Goal: Check status

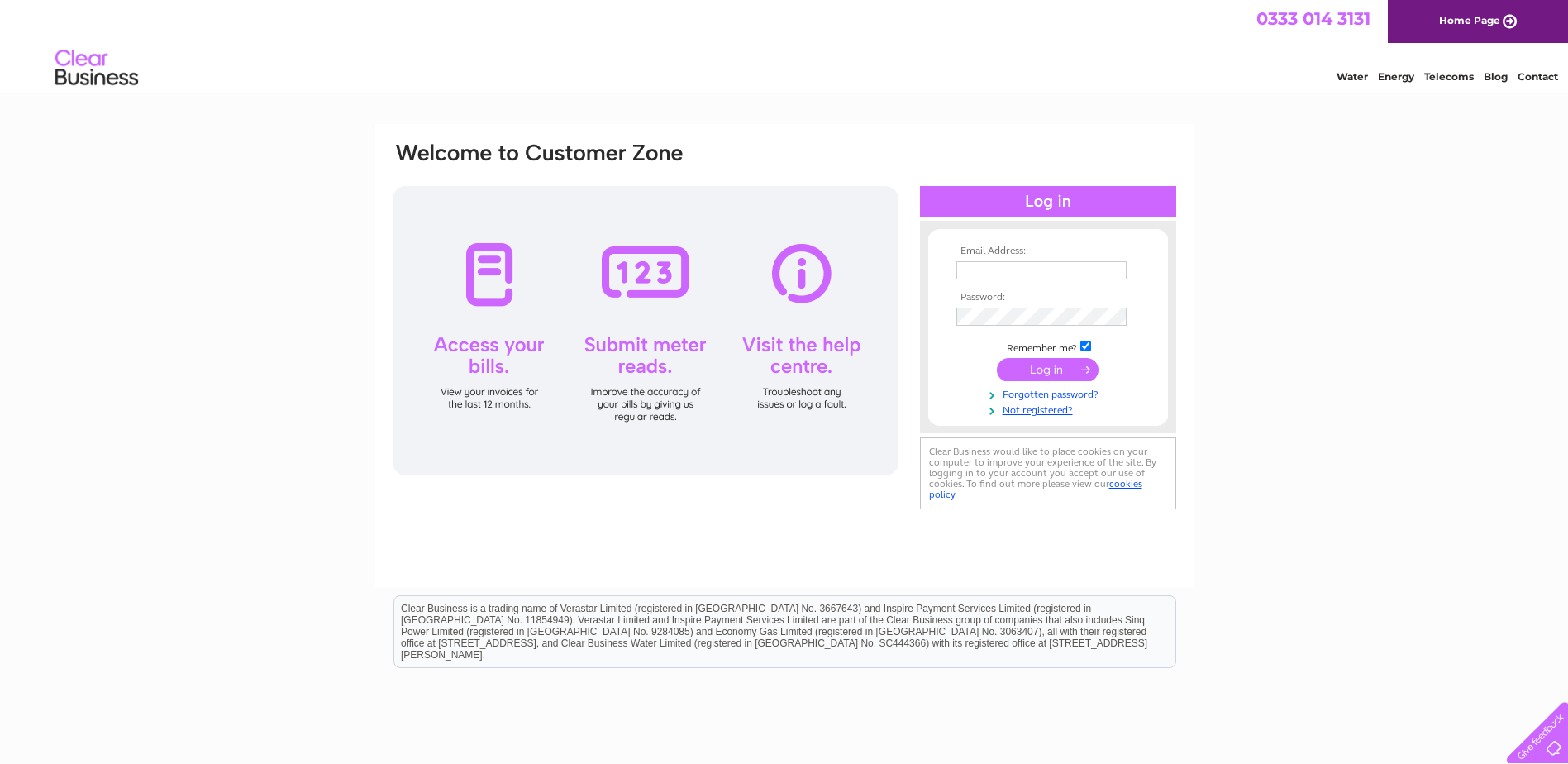
type input "karen.simpson@polaris-learning.com"
click at [1039, 371] on input "submit" at bounding box center [1048, 369] width 102 height 24
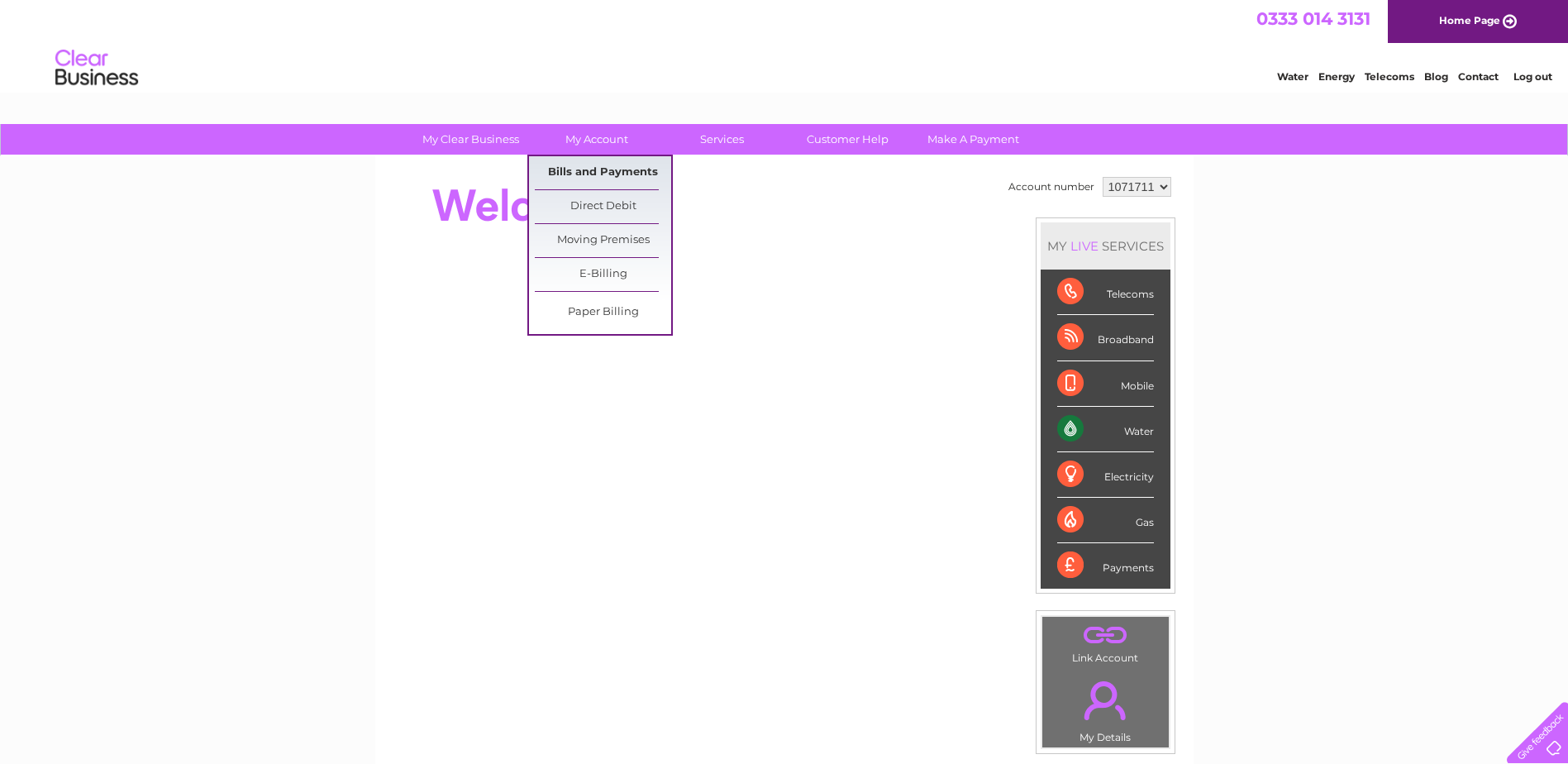
click at [603, 160] on link "Bills and Payments" at bounding box center [602, 172] width 136 height 33
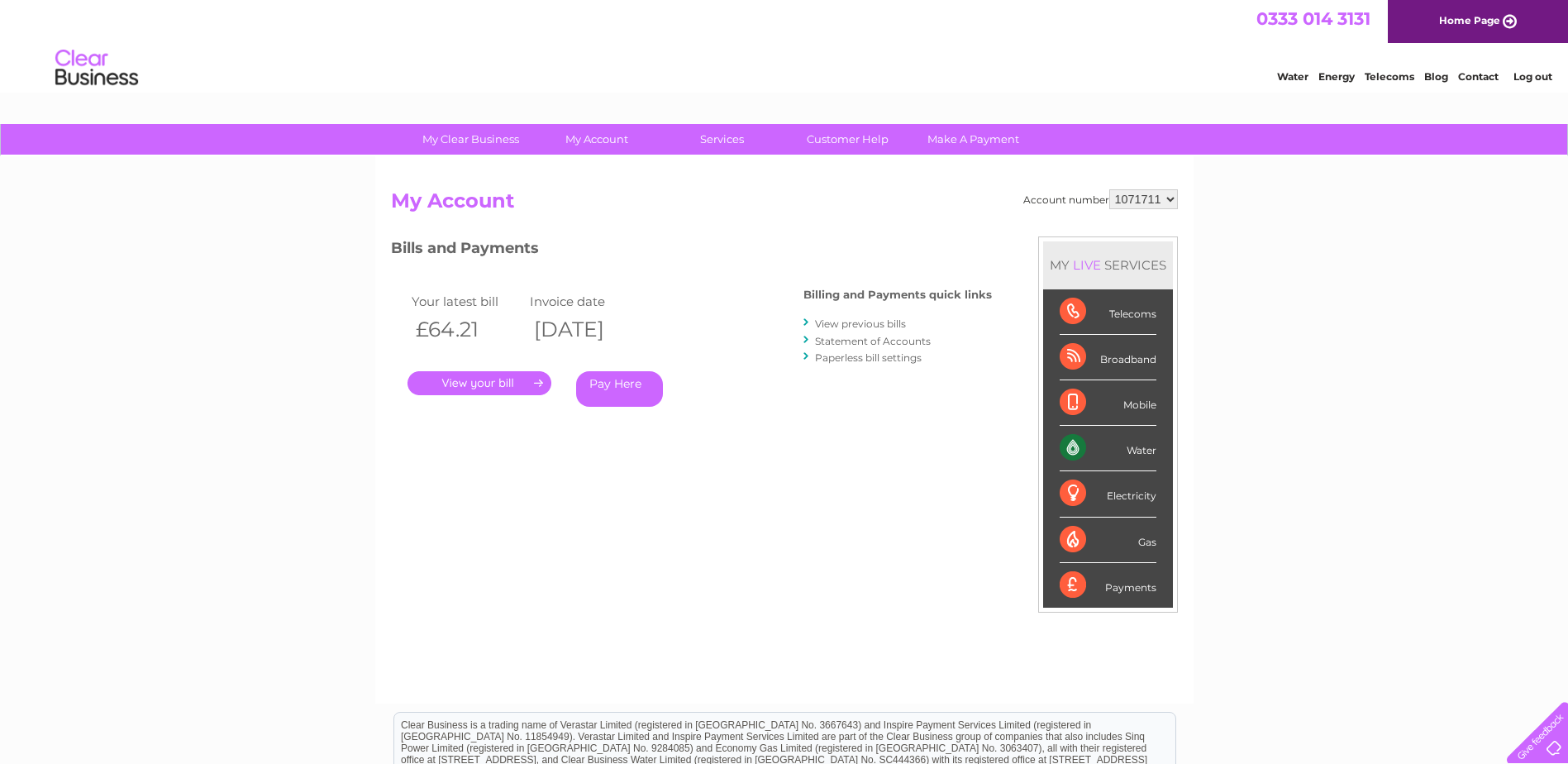
click at [477, 381] on link "." at bounding box center [479, 382] width 144 height 24
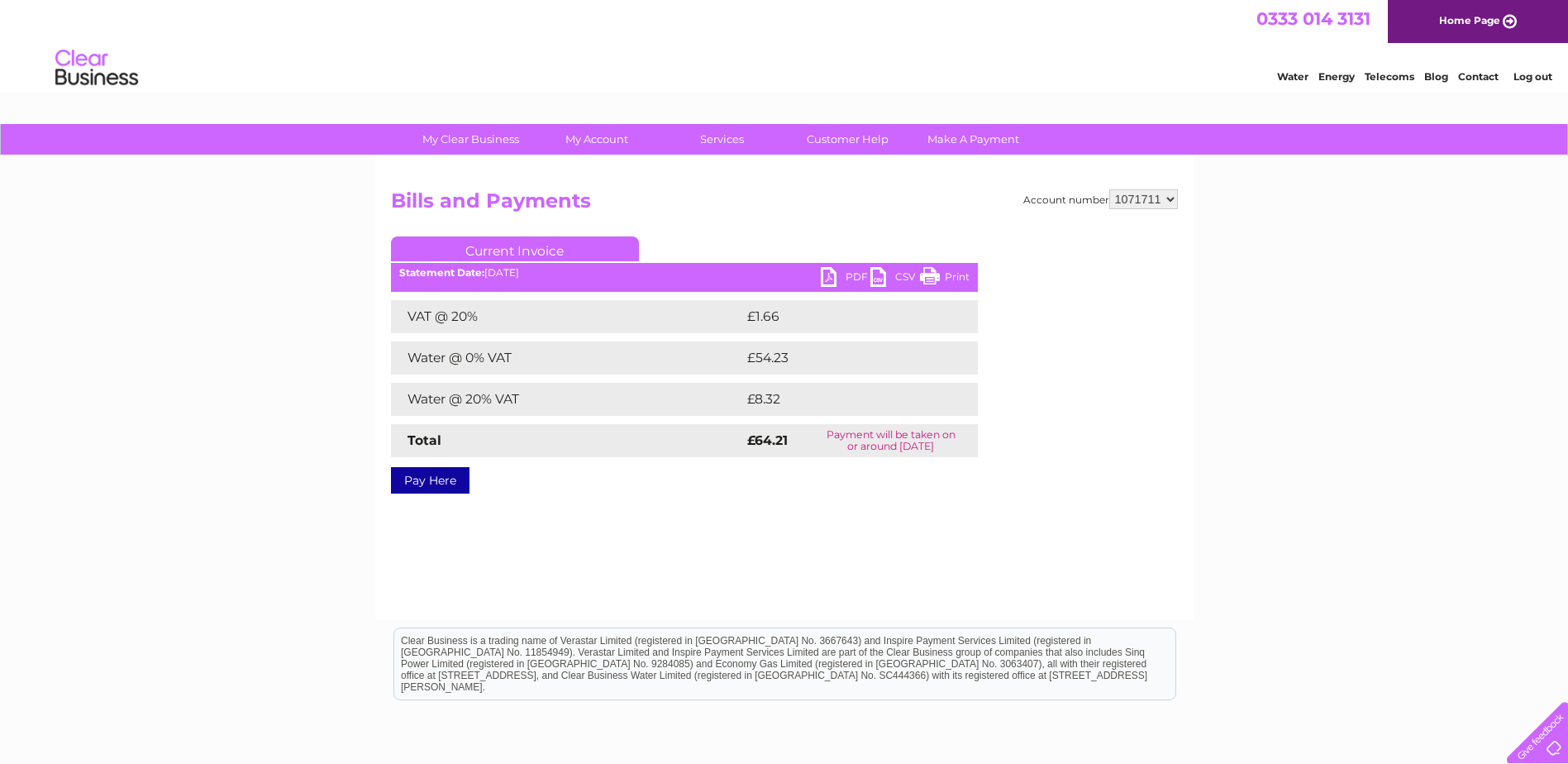
click at [842, 277] on link "PDF" at bounding box center [845, 279] width 50 height 24
